Goal: Task Accomplishment & Management: Manage account settings

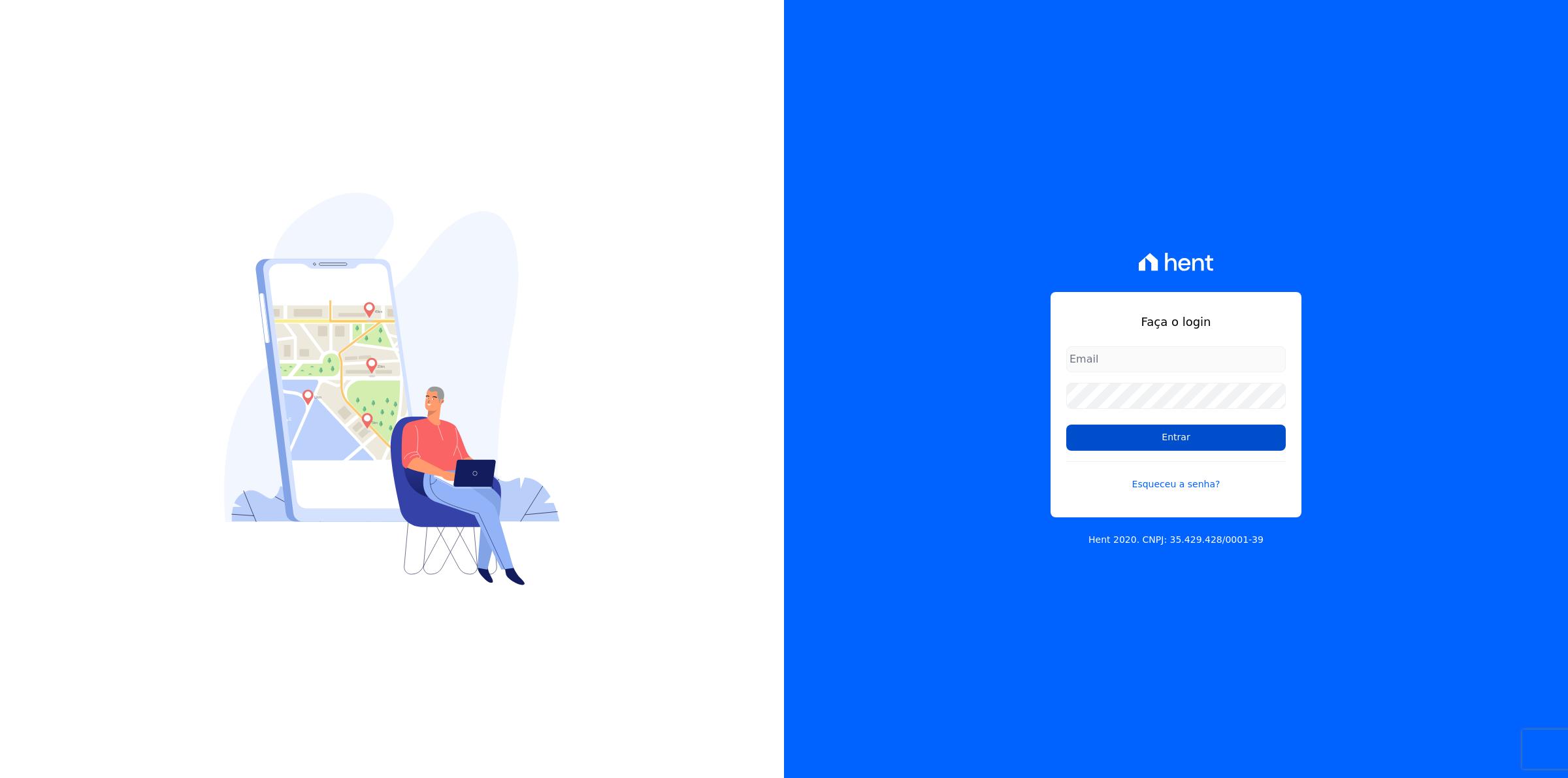
type input "financeiro01@mgfincorporadora.com.br"
click at [1155, 436] on input "Entrar" at bounding box center [1176, 438] width 219 height 26
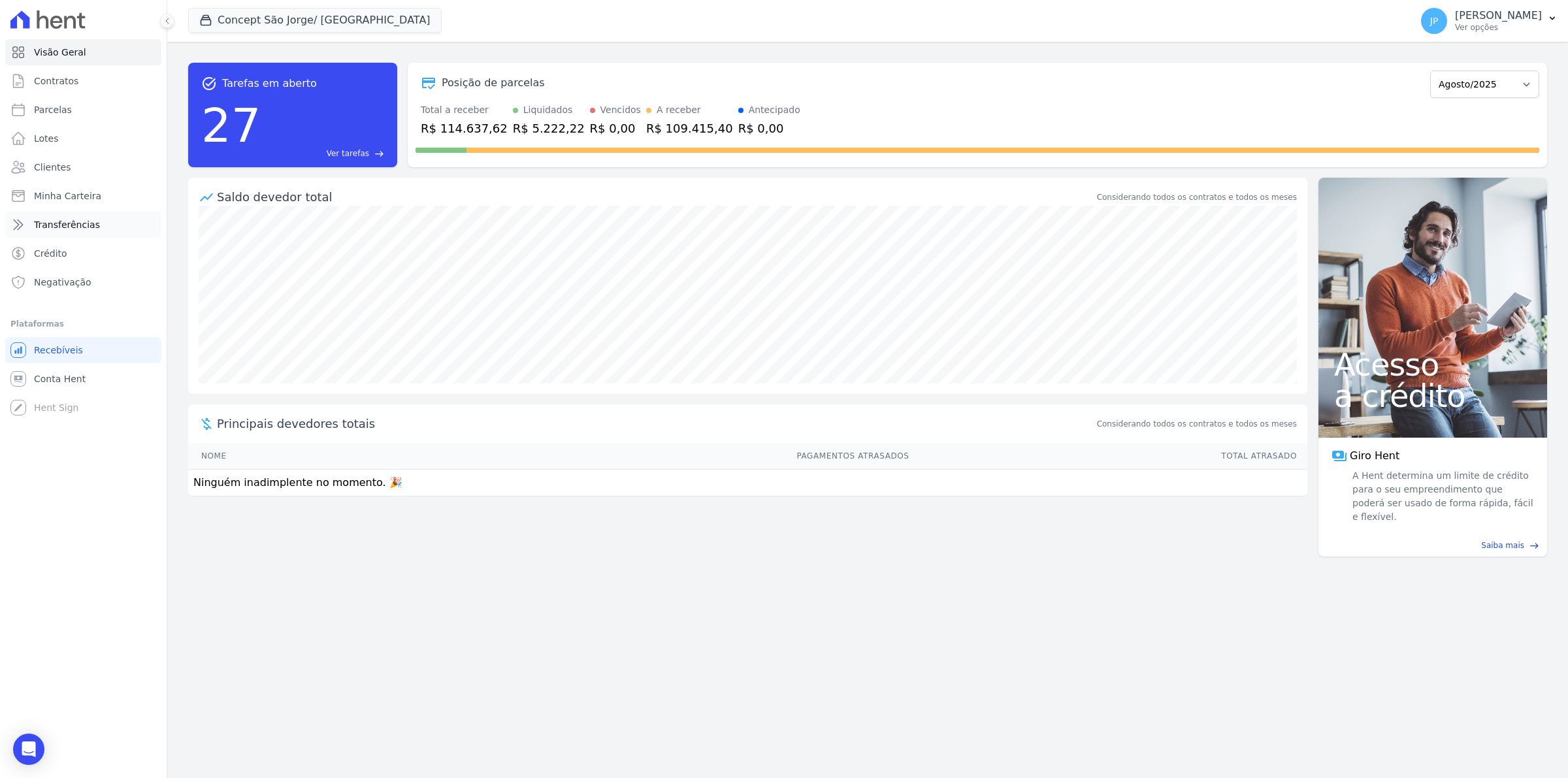
click at [53, 226] on span "Transferências" at bounding box center [67, 224] width 66 height 13
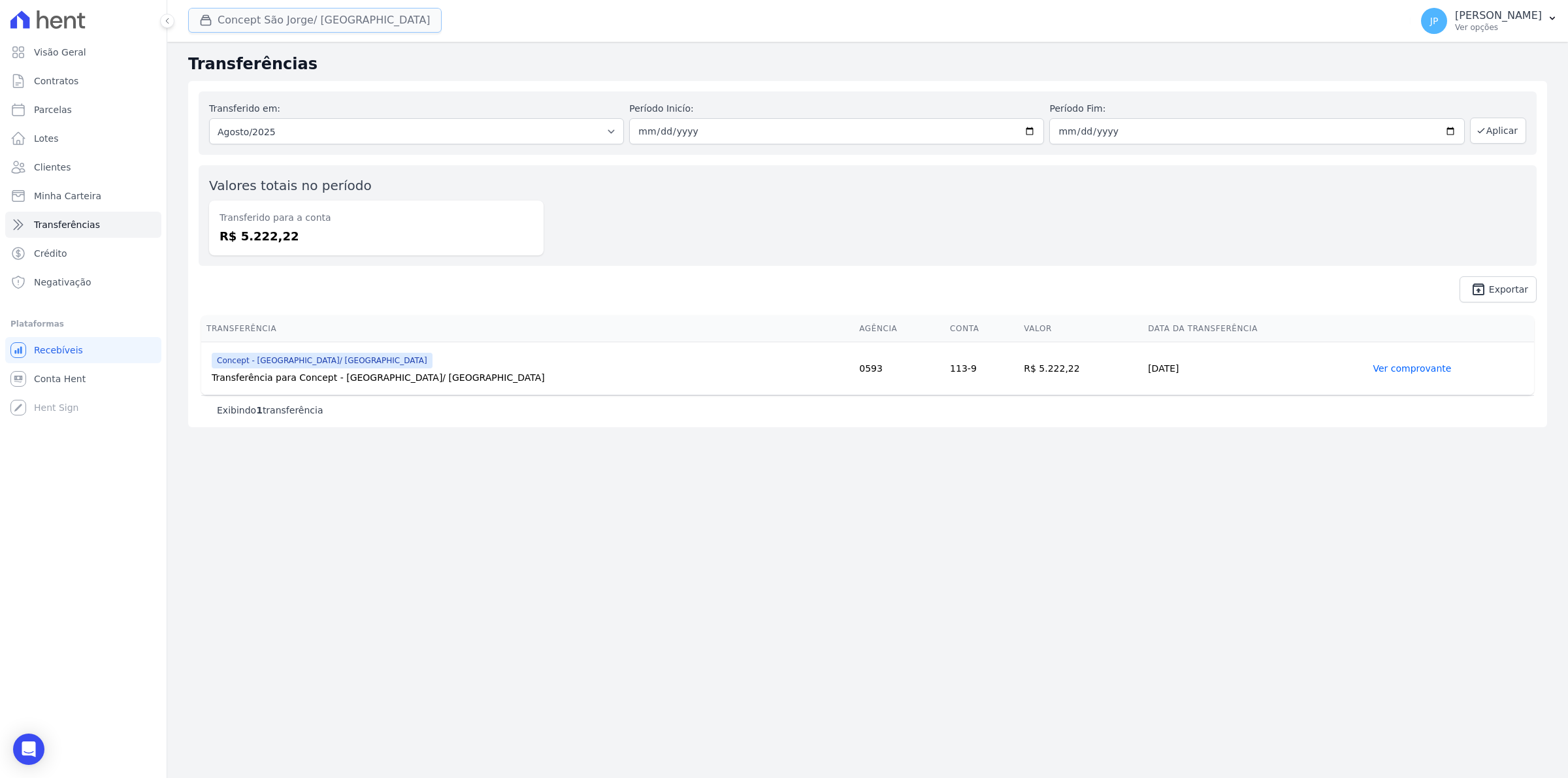
click at [206, 20] on icon "button" at bounding box center [206, 20] width 13 height 13
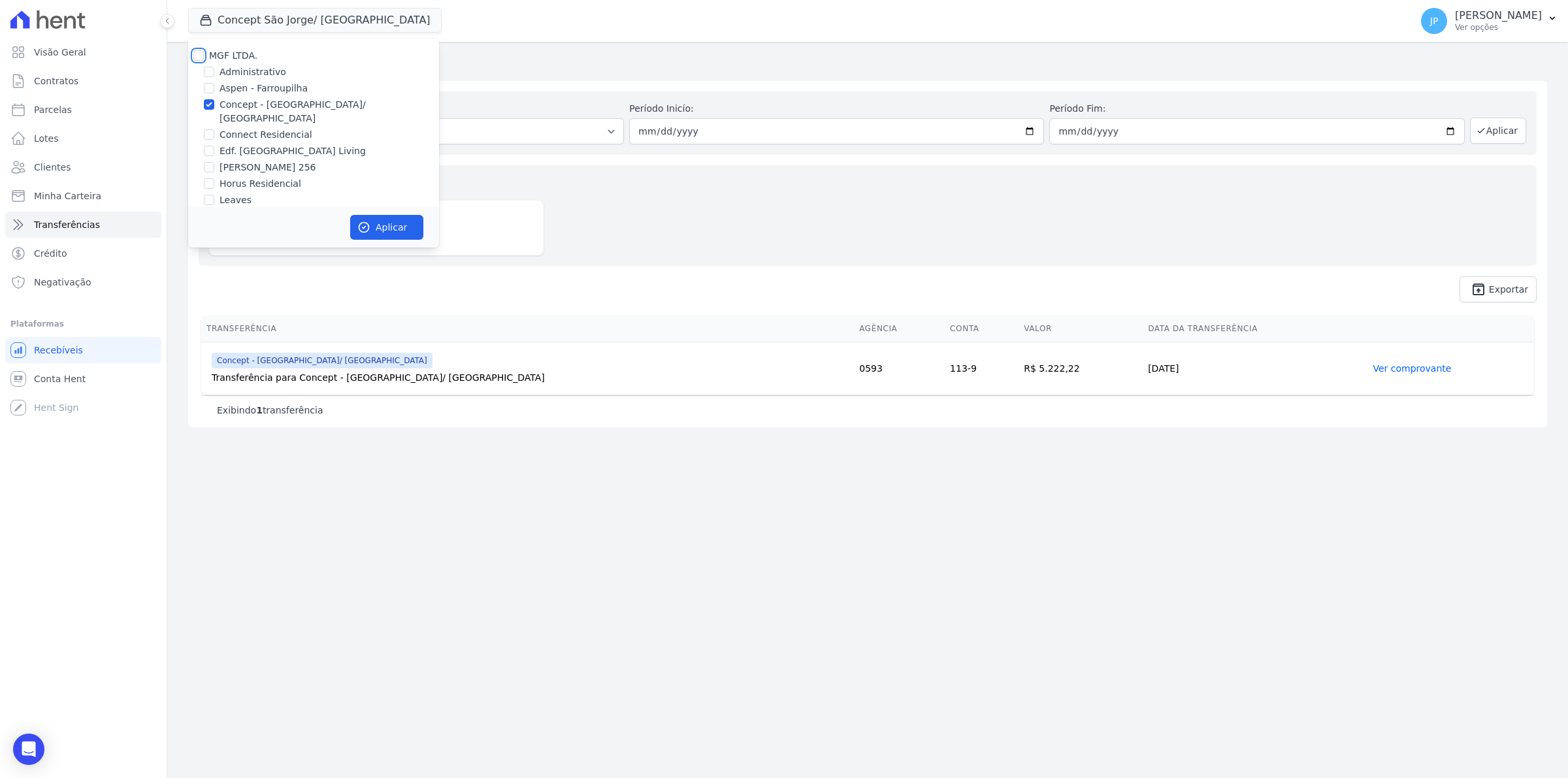
click at [196, 58] on input "MGF LTDA." at bounding box center [198, 55] width 10 height 10
checkbox input "true"
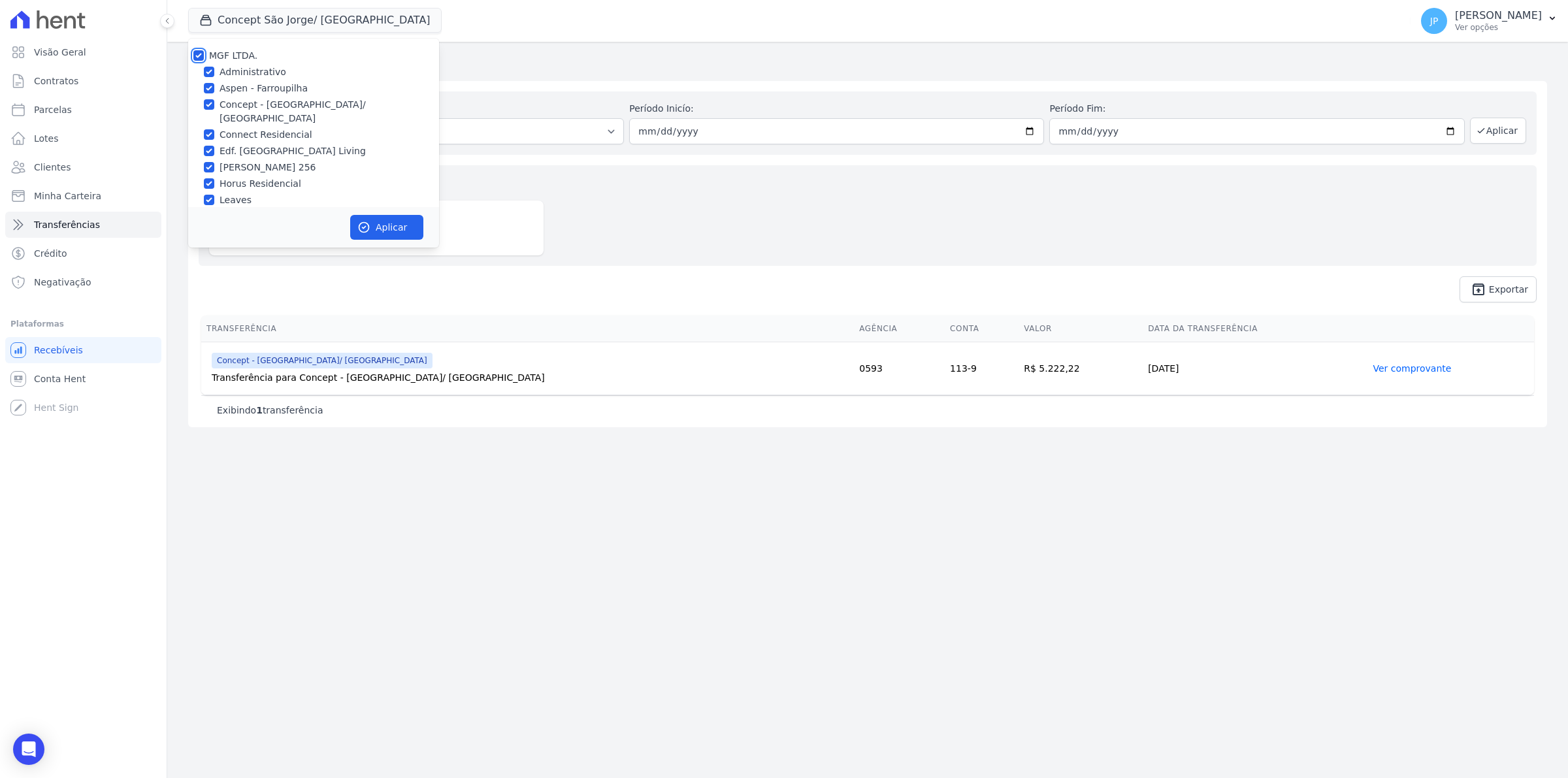
checkbox input "true"
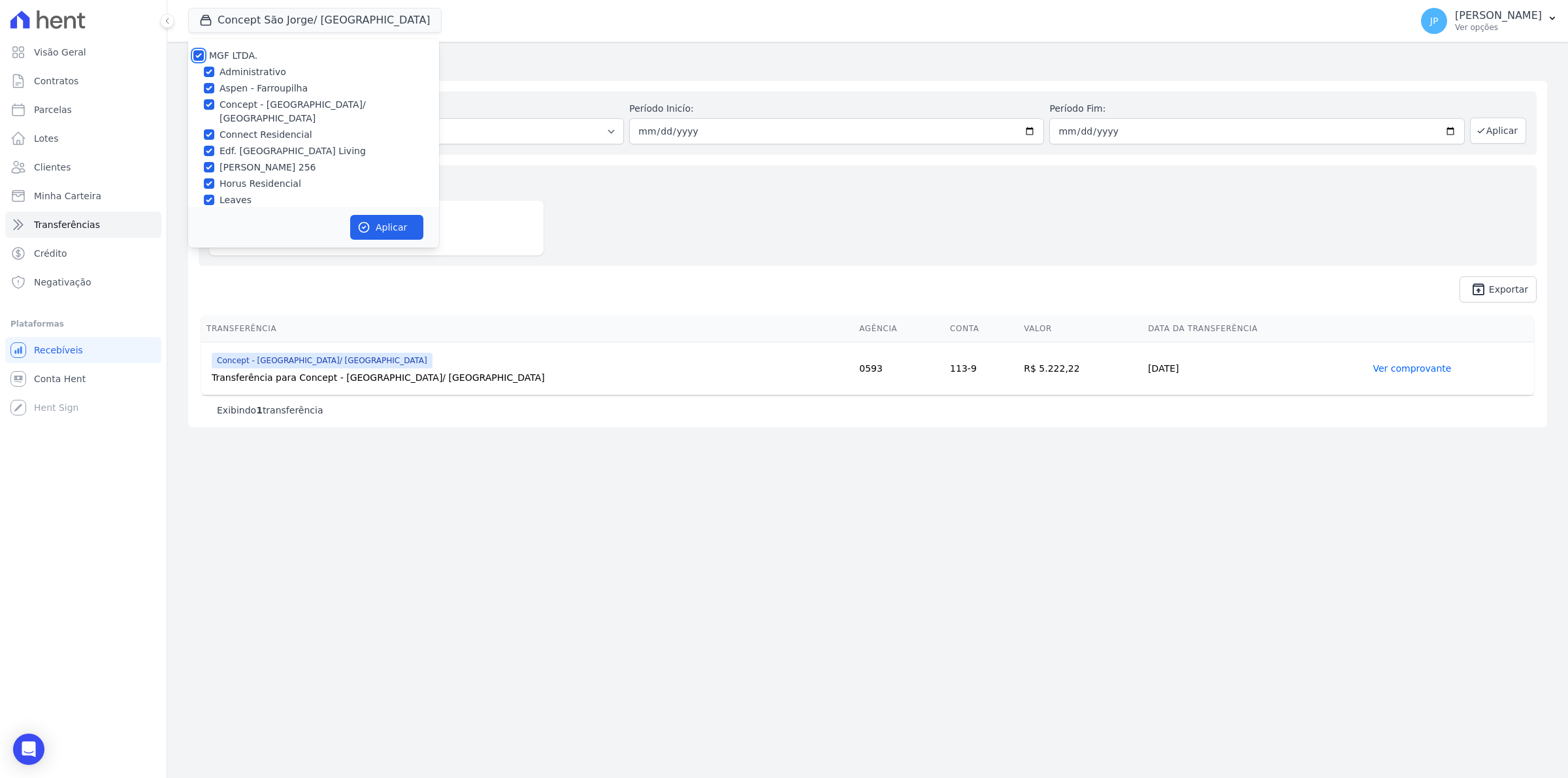
checkbox input "true"
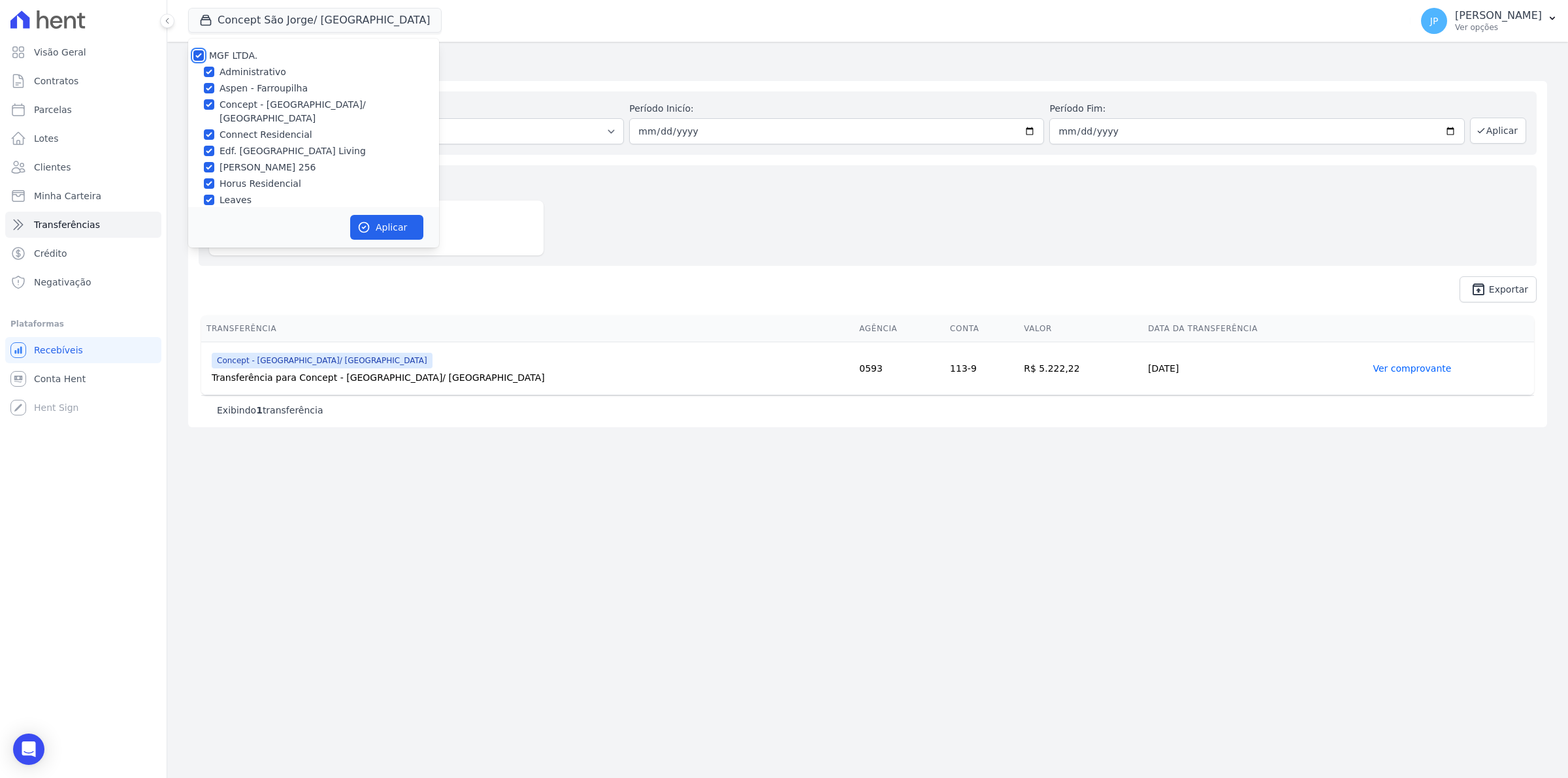
checkbox input "true"
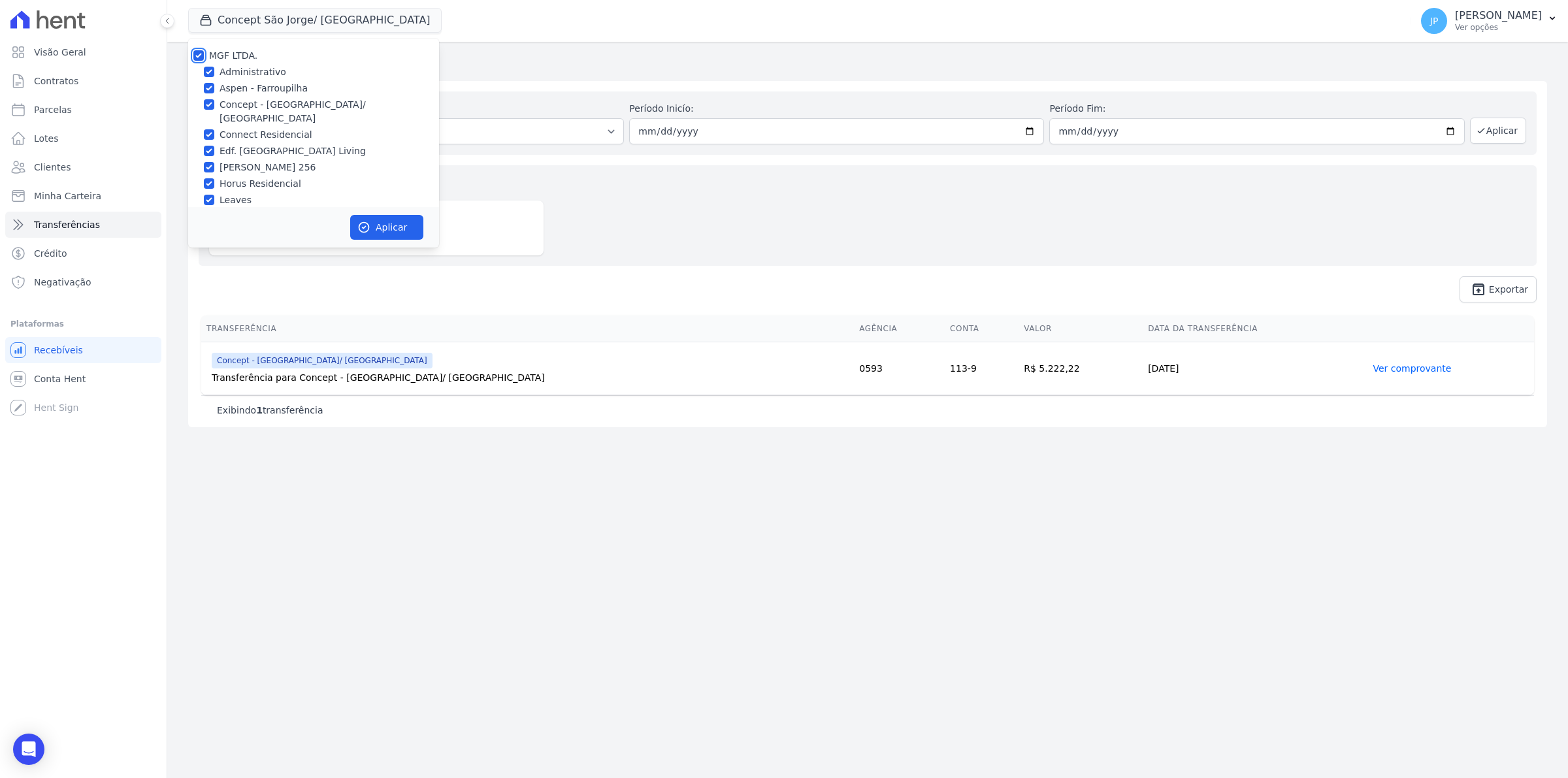
checkbox input "true"
click at [383, 221] on button "Aplicar" at bounding box center [386, 228] width 73 height 25
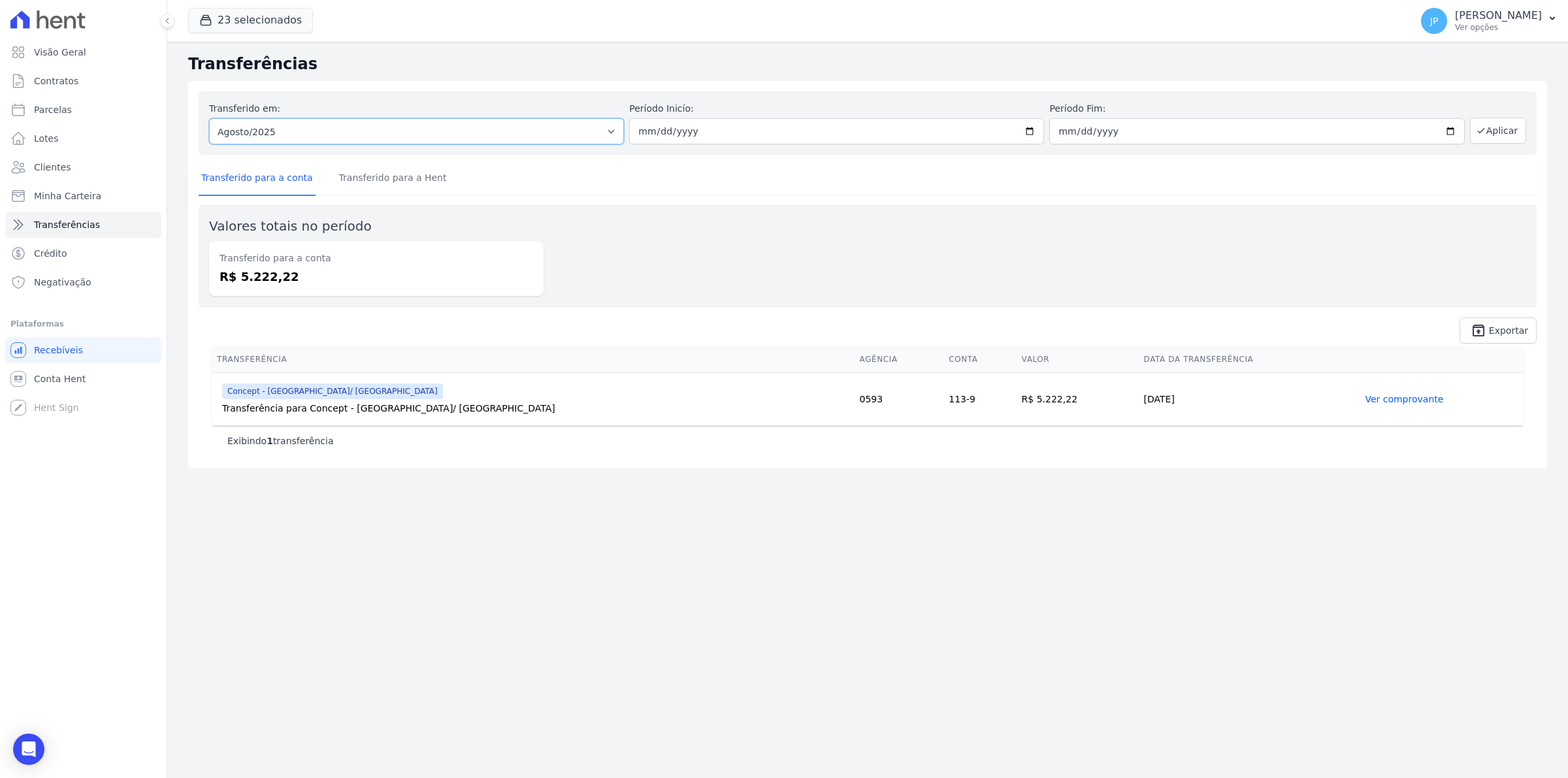
click at [373, 133] on select "Todos os meses Julho/2022 Agosto/2022 Setembro/2022 Outubro/2022 Novembro/2022 …" at bounding box center [416, 131] width 415 height 26
select select "06/2024"
click at [209, 118] on select "Todos os meses Julho/2022 Agosto/2022 Setembro/2022 Outubro/2022 Novembro/2022 …" at bounding box center [416, 131] width 415 height 26
click at [642, 130] on input "date" at bounding box center [836, 131] width 415 height 26
type input "2005-06-01"
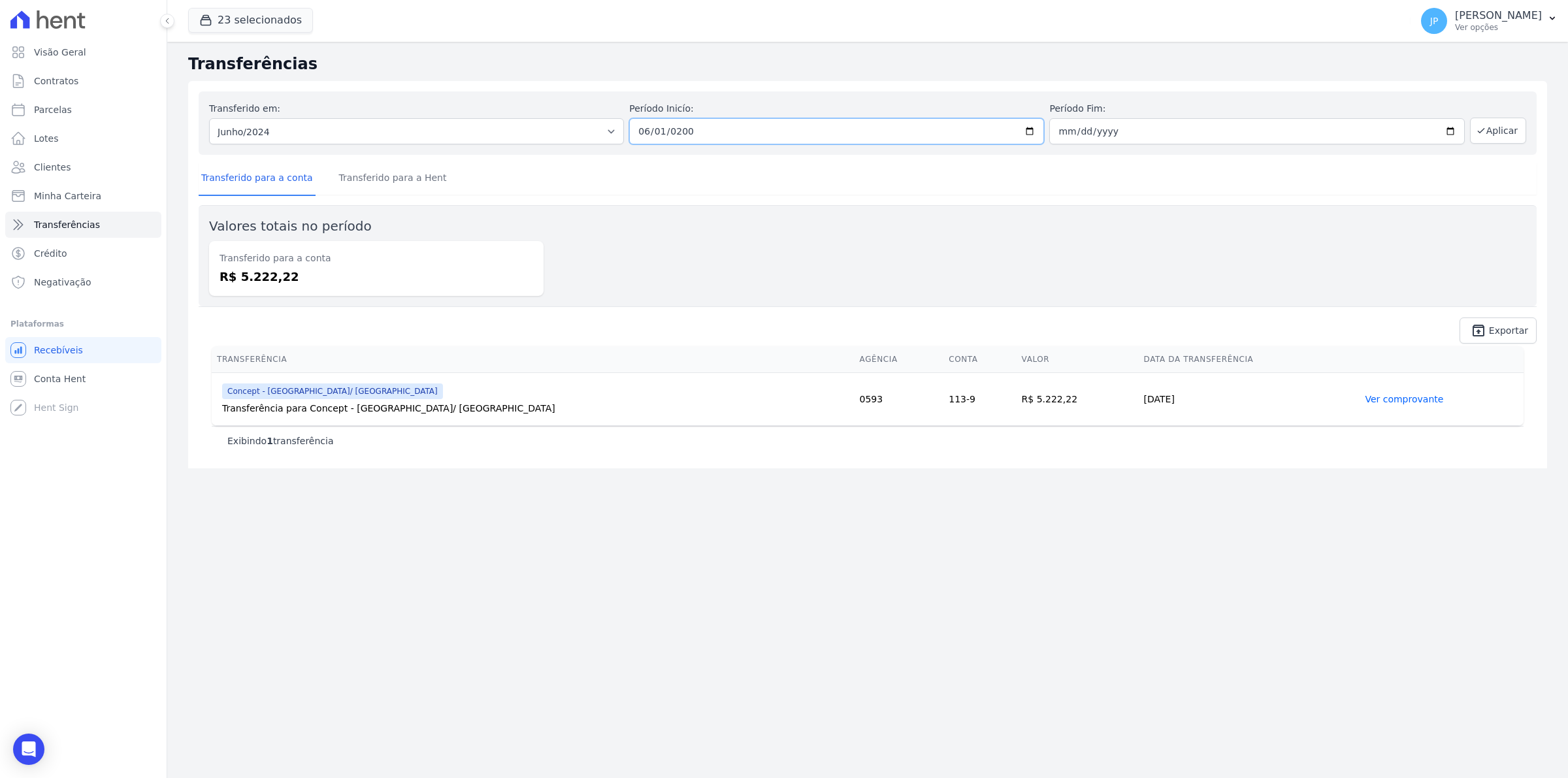
click at [642, 130] on input "2005-06-01" at bounding box center [836, 131] width 415 height 26
type input "2005-06-01"
type input "[DATE]"
click at [1512, 122] on button "Aplicar" at bounding box center [1498, 130] width 56 height 26
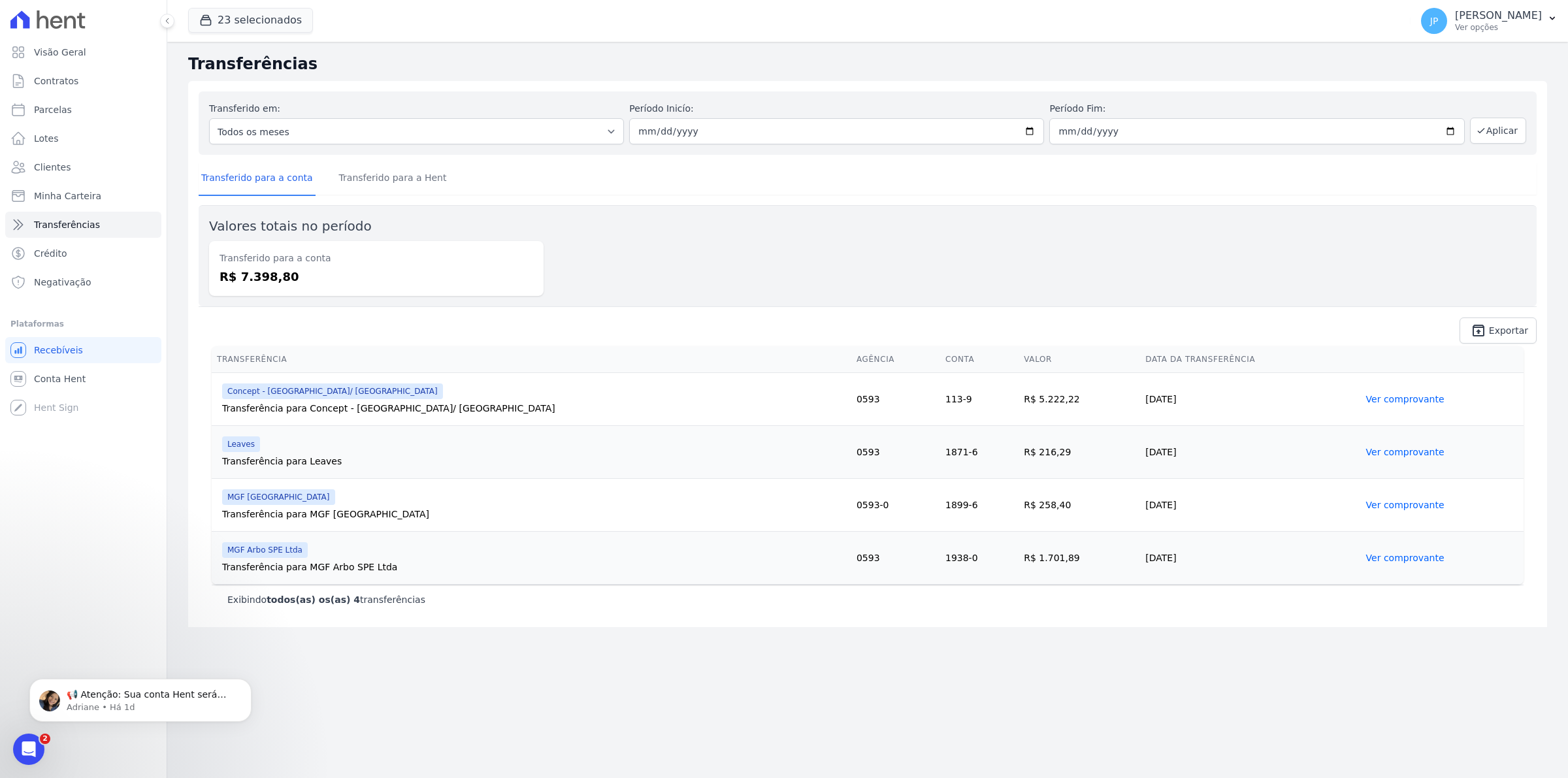
click at [1383, 506] on link "Ver comprovante" at bounding box center [1405, 505] width 78 height 10
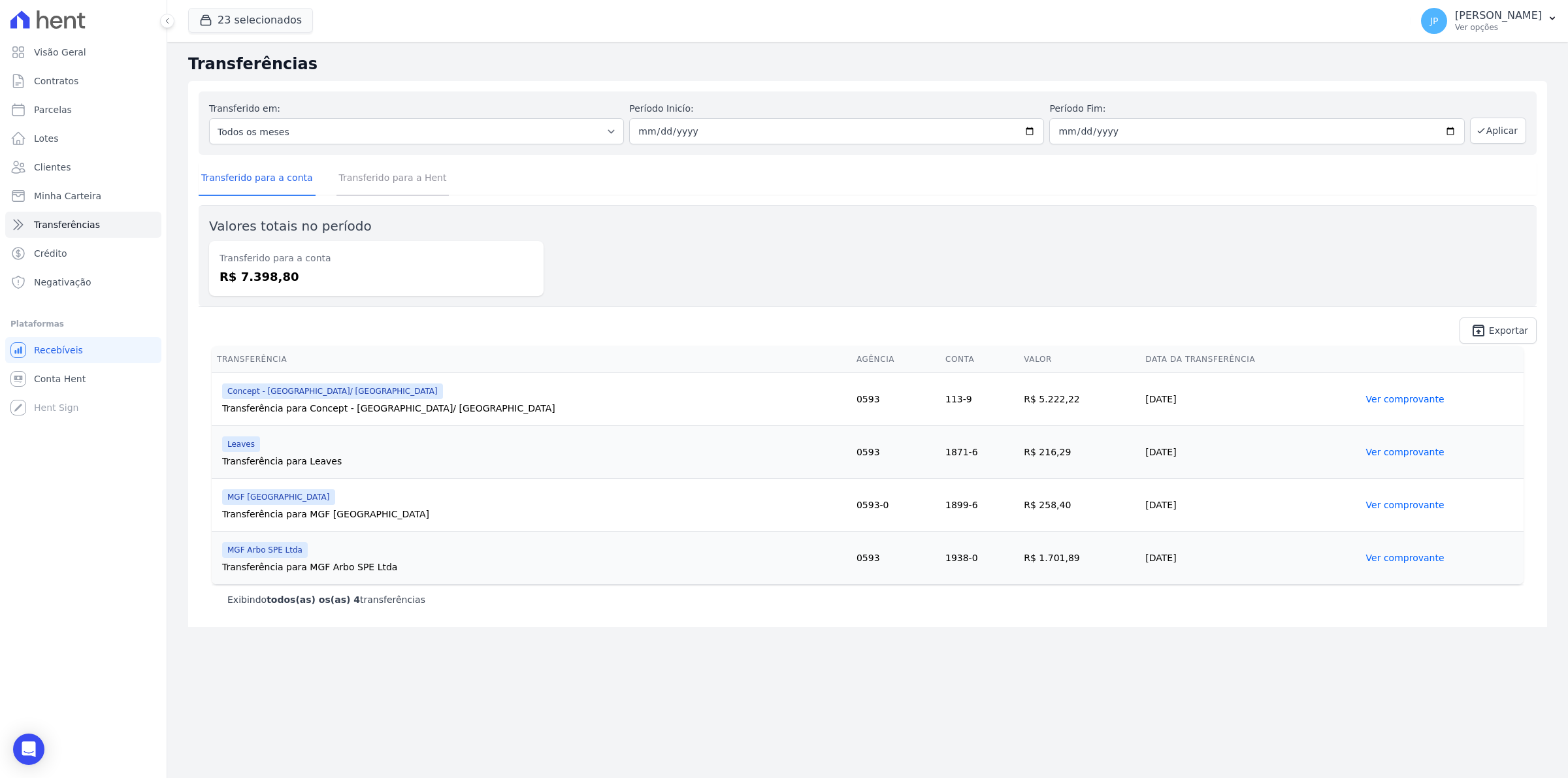
click at [365, 175] on link "Transferido para a Hent" at bounding box center [393, 178] width 113 height 34
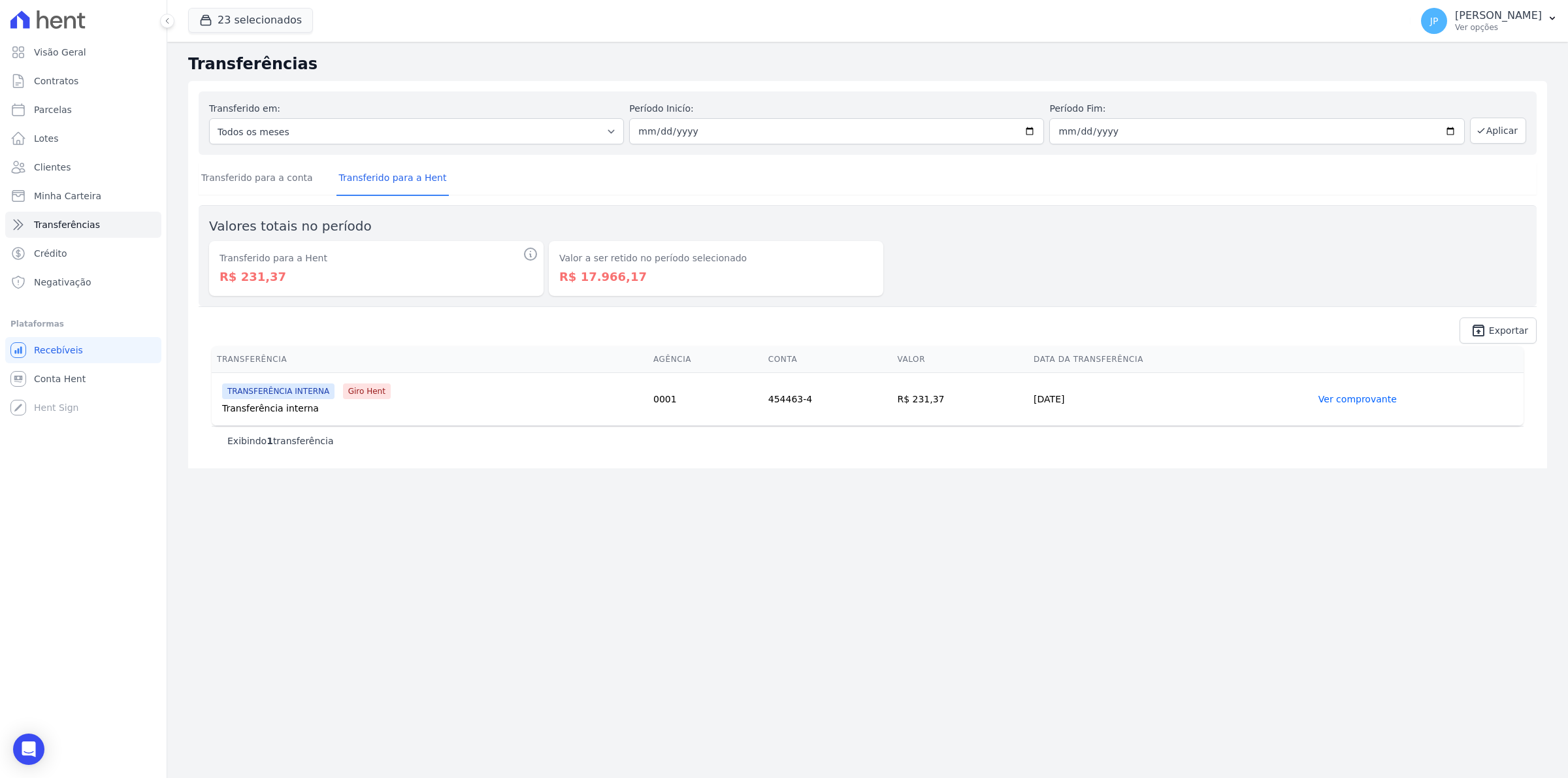
drag, startPoint x: 361, startPoint y: 397, endPoint x: 337, endPoint y: 396, distance: 24.0
click at [343, 396] on span "Giro Hent" at bounding box center [367, 391] width 48 height 16
click at [1376, 397] on link "Ver comprovante" at bounding box center [1358, 398] width 78 height 10
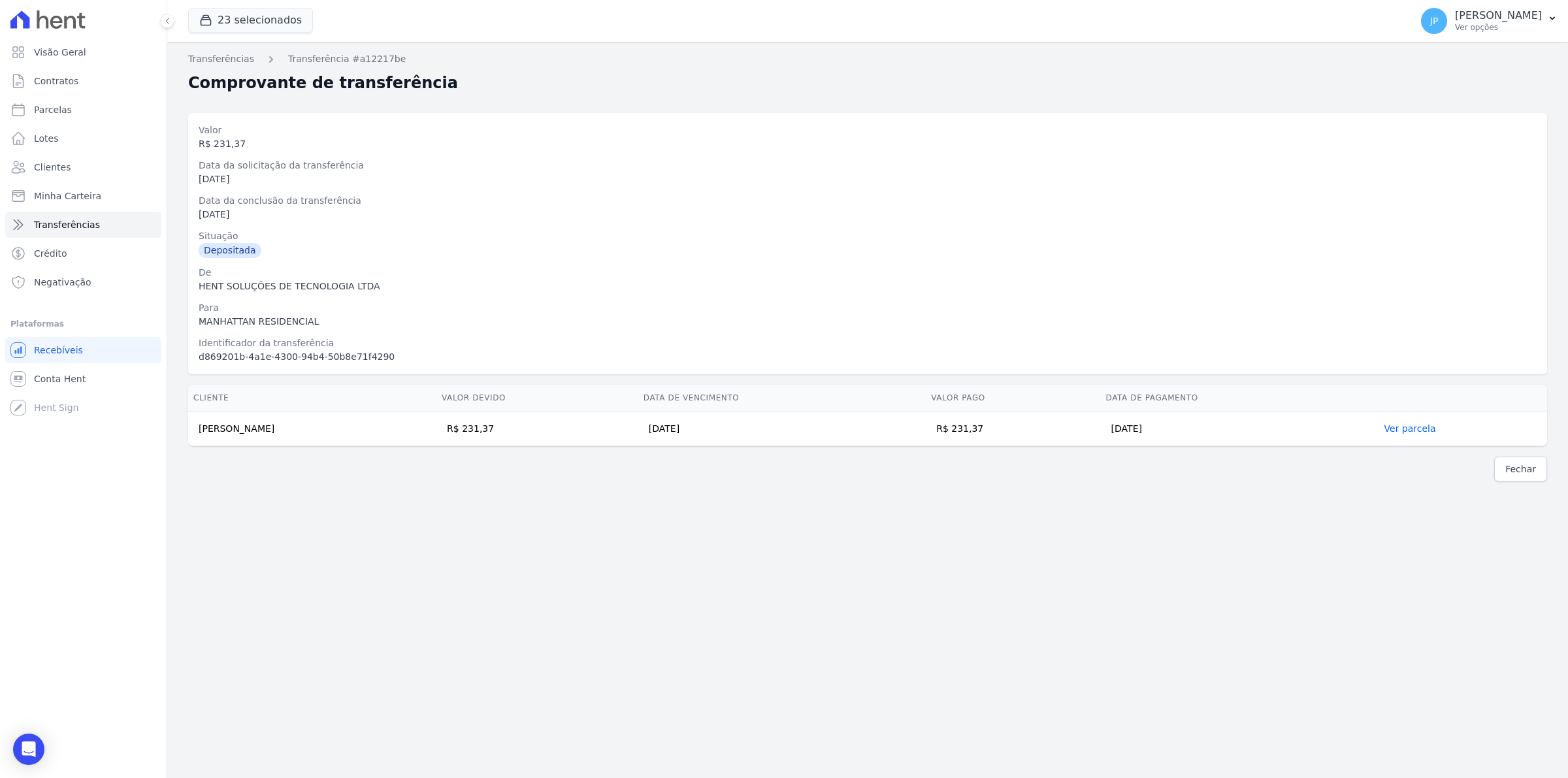
drag, startPoint x: 194, startPoint y: 319, endPoint x: 378, endPoint y: 319, distance: 184.0
click at [378, 319] on div "Valor R$ 231,37 Data da solicitação da transferência [DATE] Data da conclusão d…" at bounding box center [867, 244] width 1359 height 261
click at [387, 596] on div "Transferências Transferência #a12217be Comprovante de transferência [GEOGRAPHIC…" at bounding box center [867, 409] width 1401 height 736
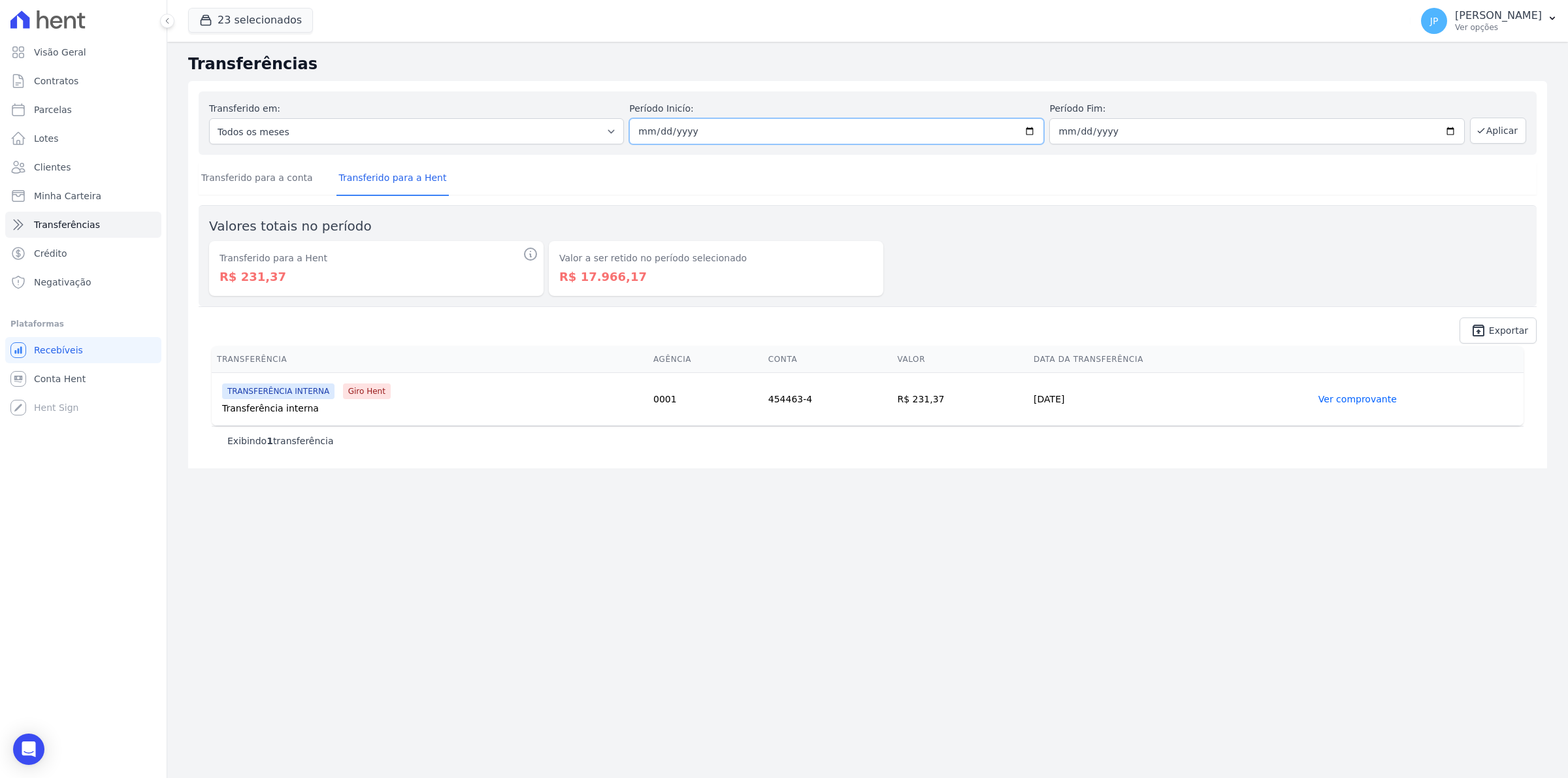
click at [641, 128] on input "[DATE]" at bounding box center [836, 131] width 415 height 26
type input "[DATE]"
click at [1492, 141] on button "Aplicar" at bounding box center [1498, 130] width 56 height 26
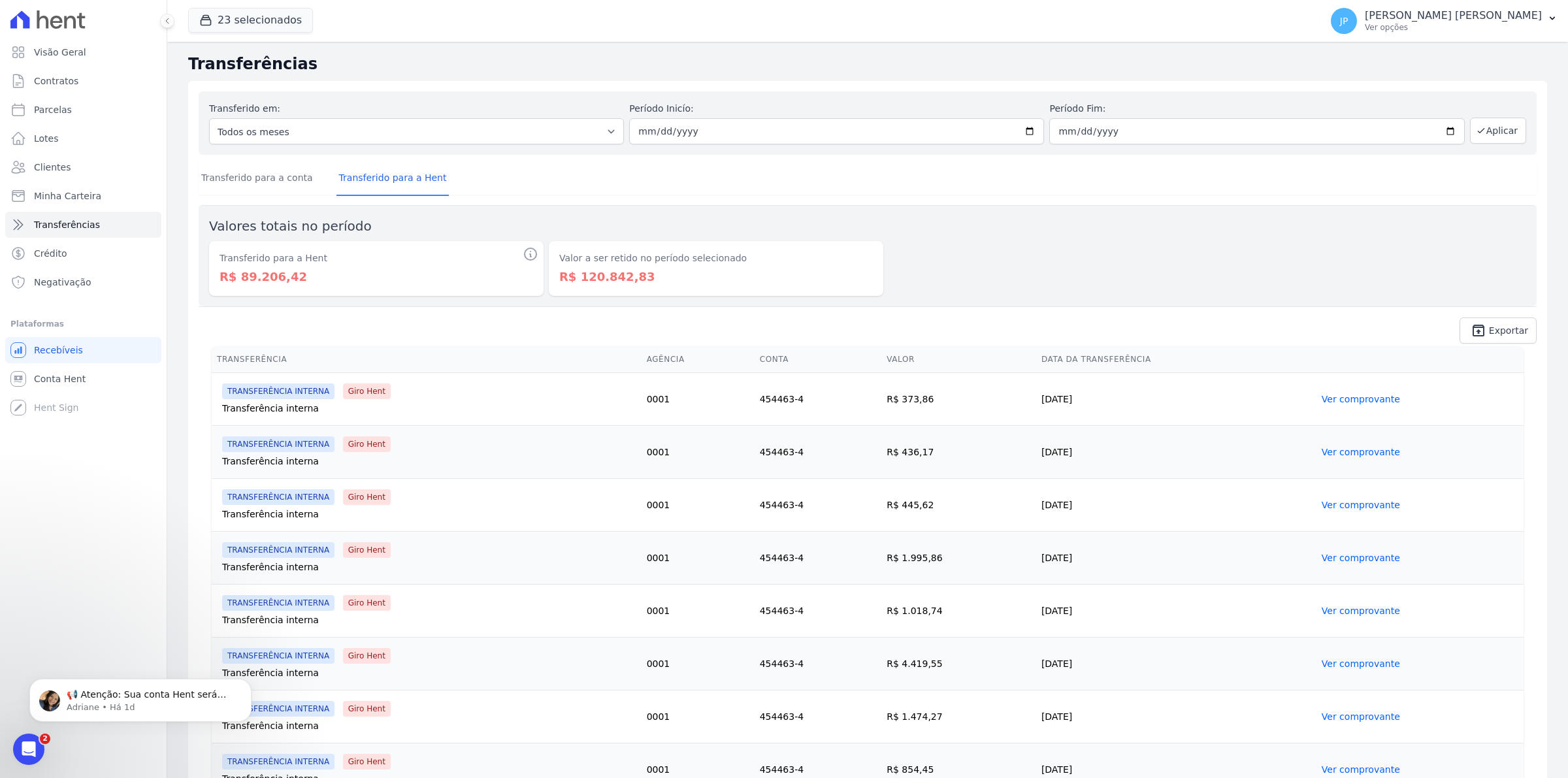
click at [1359, 448] on link "Ver comprovante" at bounding box center [1360, 452] width 78 height 10
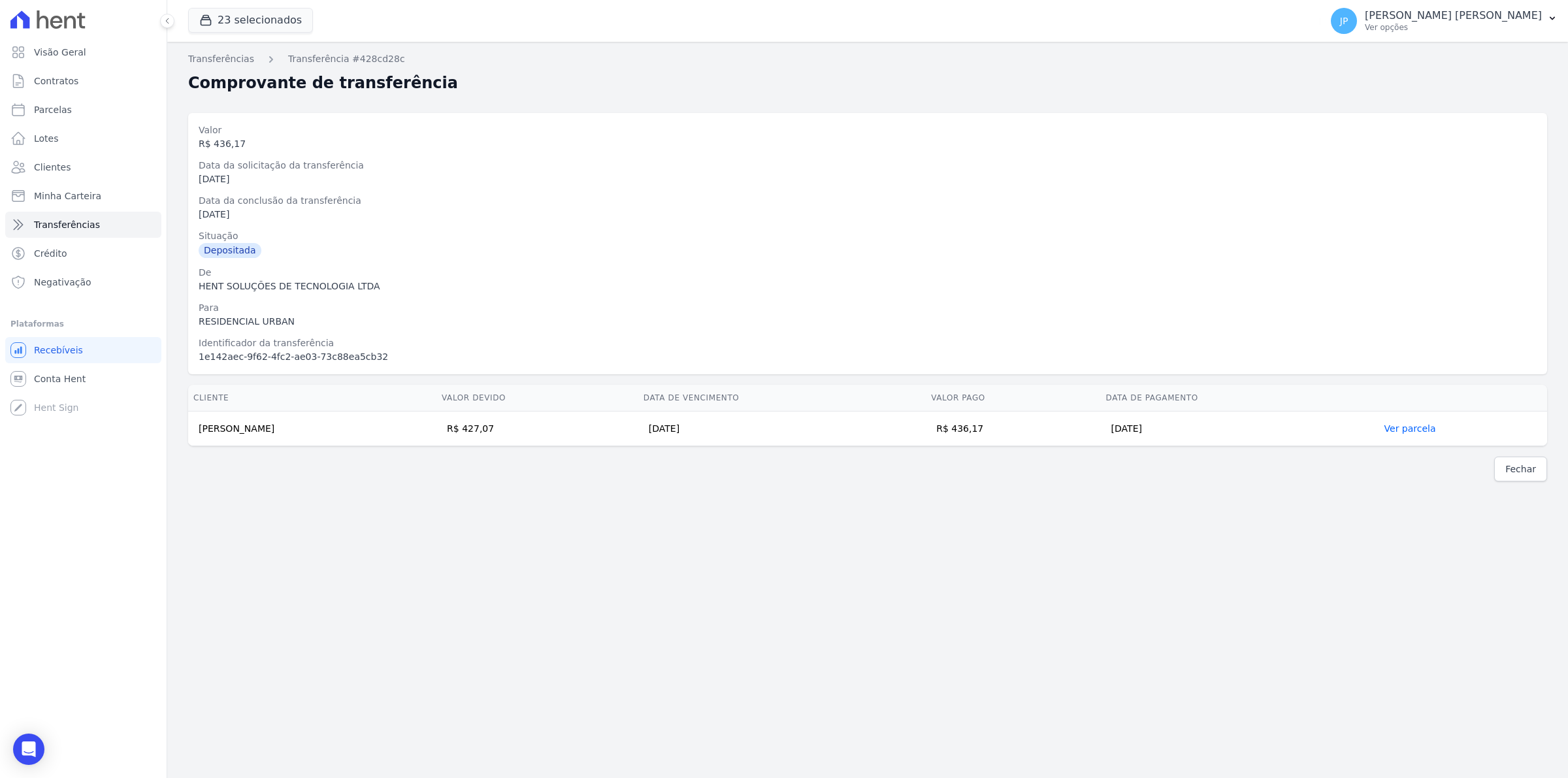
drag, startPoint x: 269, startPoint y: 433, endPoint x: 226, endPoint y: 448, distance: 45.5
click at [197, 434] on td "Eliel Rodrigues" at bounding box center [312, 429] width 249 height 35
copy td "Eliel Rodrigues"
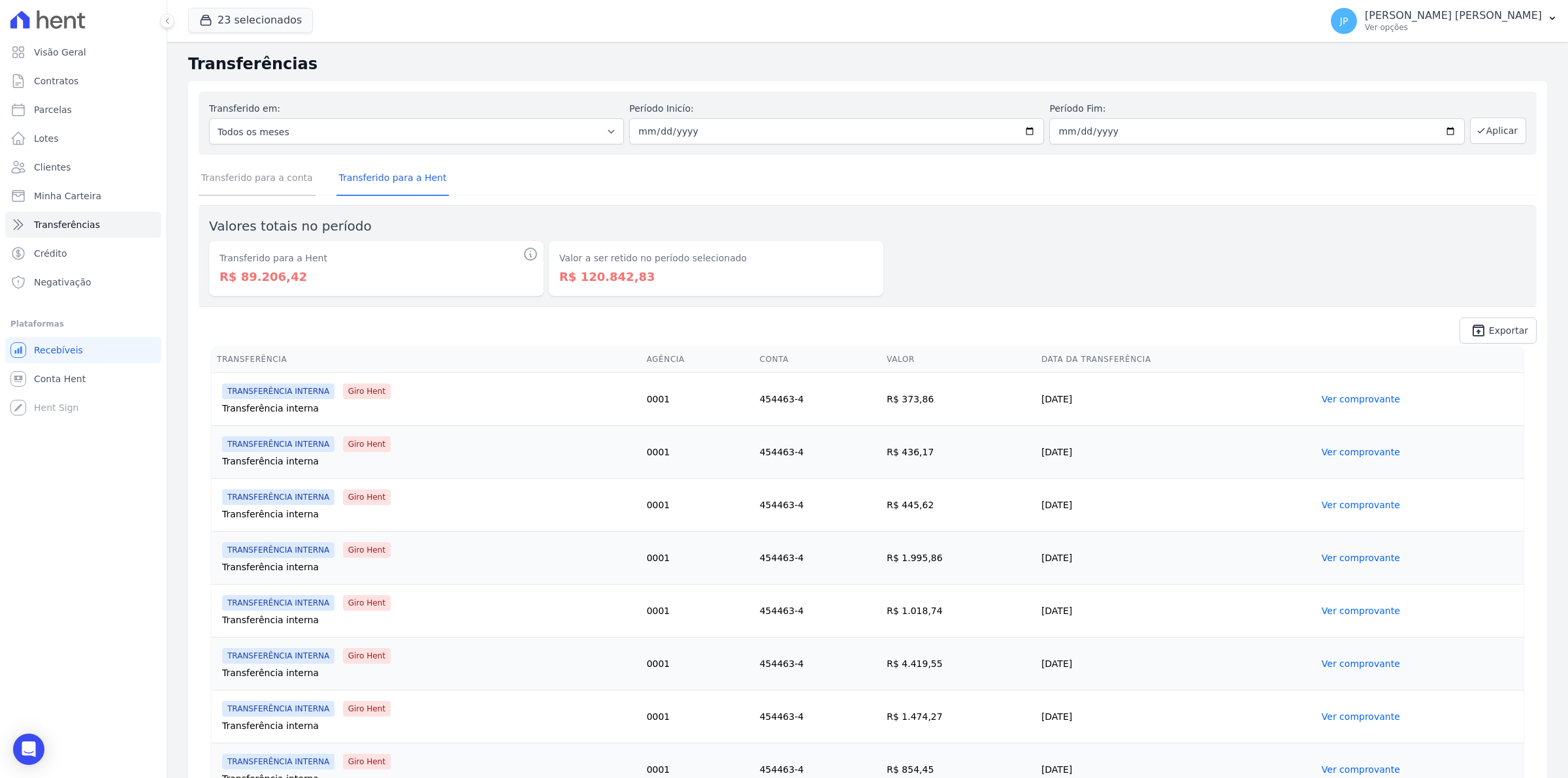
click at [278, 175] on link "Transferido para a conta" at bounding box center [257, 178] width 117 height 34
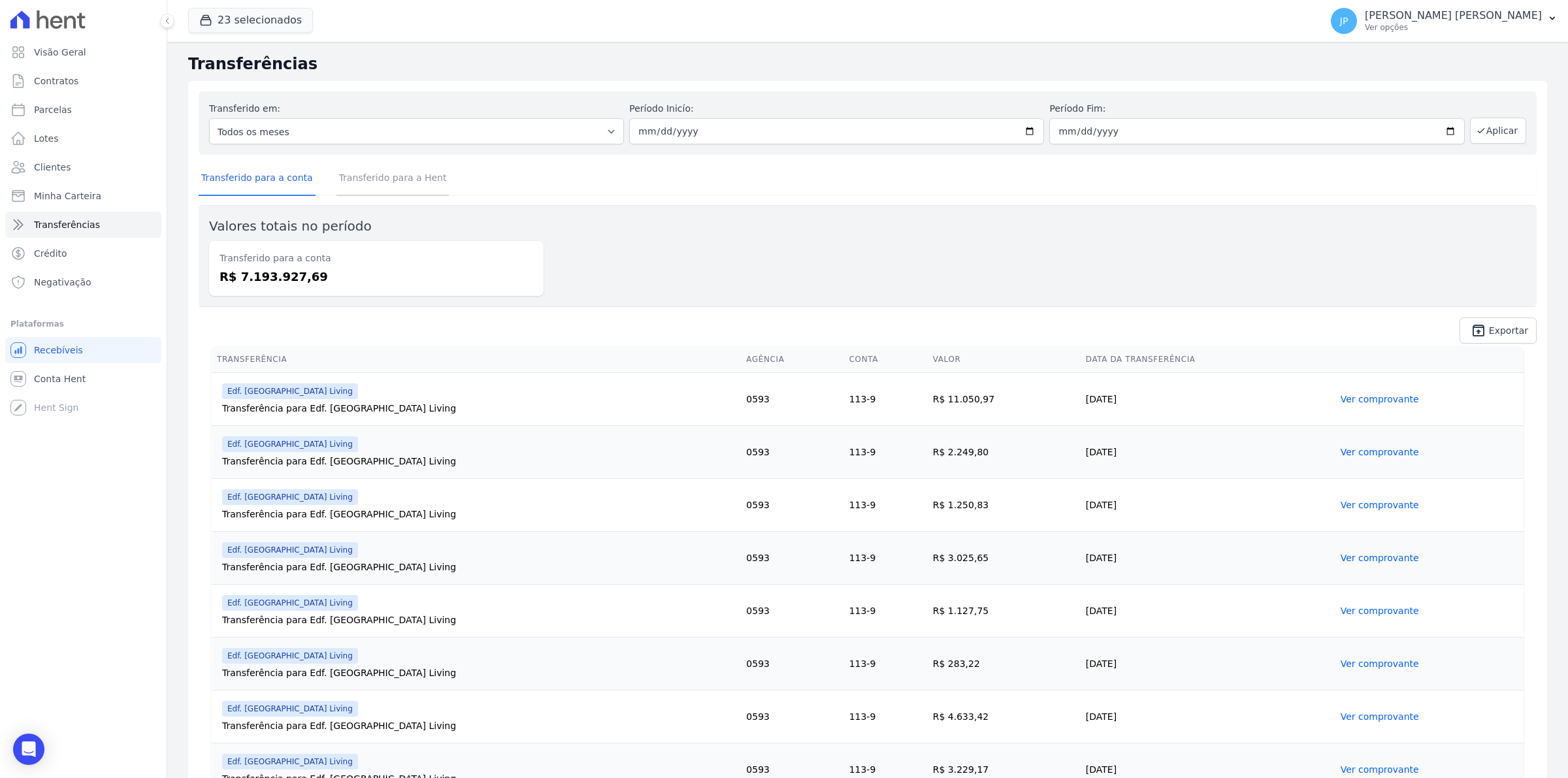
click at [368, 180] on link "Transferido para a Hent" at bounding box center [393, 178] width 113 height 34
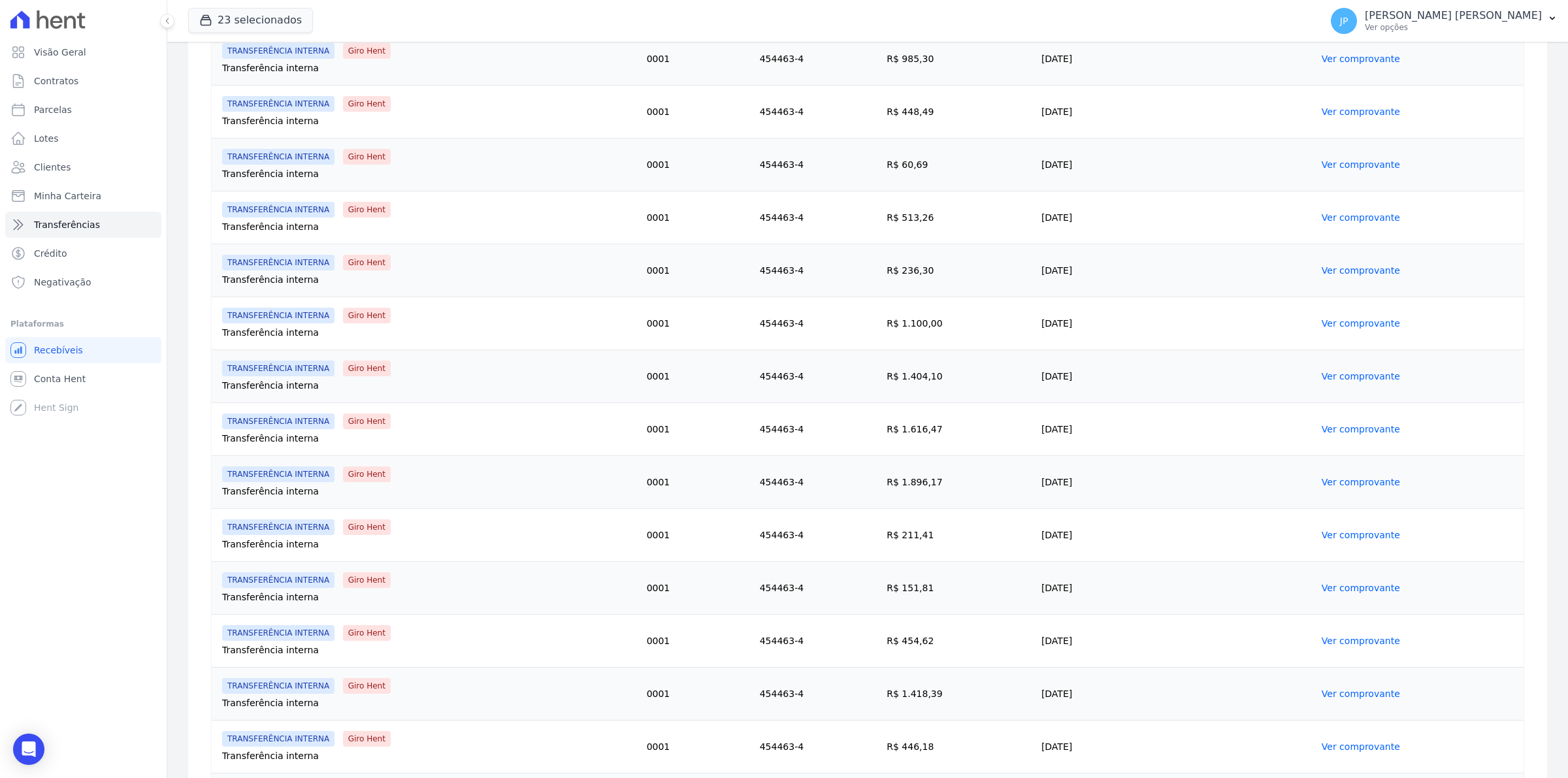
scroll to position [990, 0]
